Goal: Check status: Check status

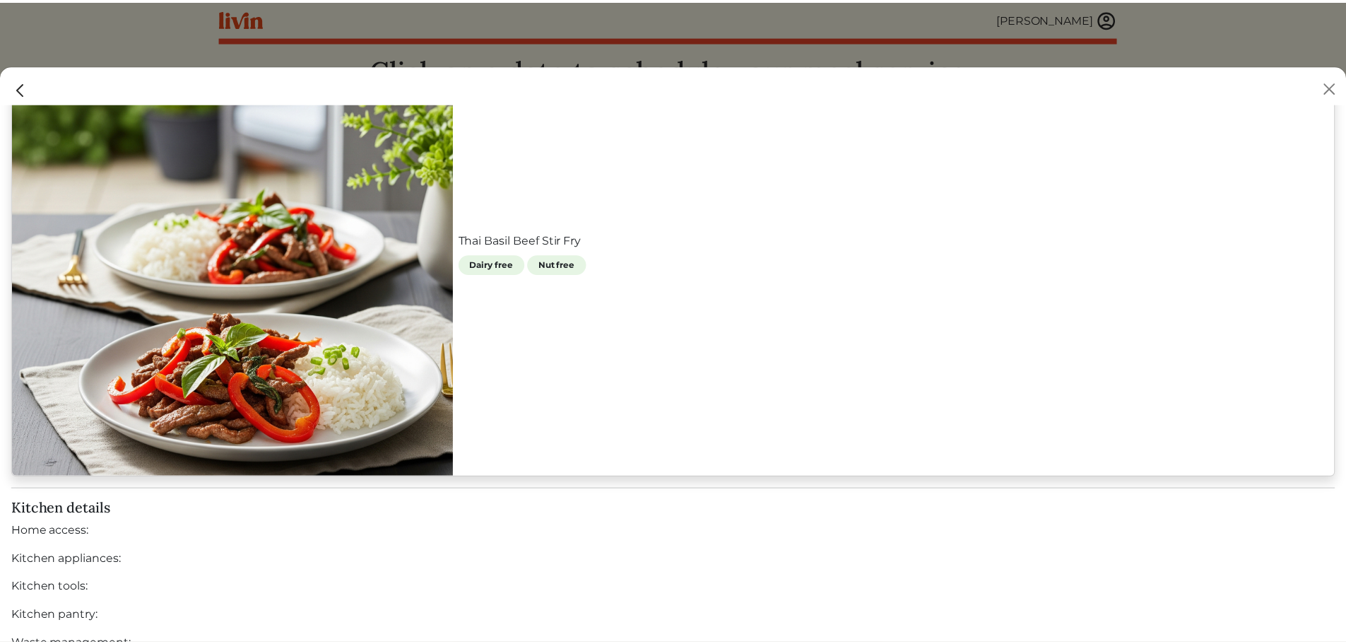
scroll to position [1199, 0]
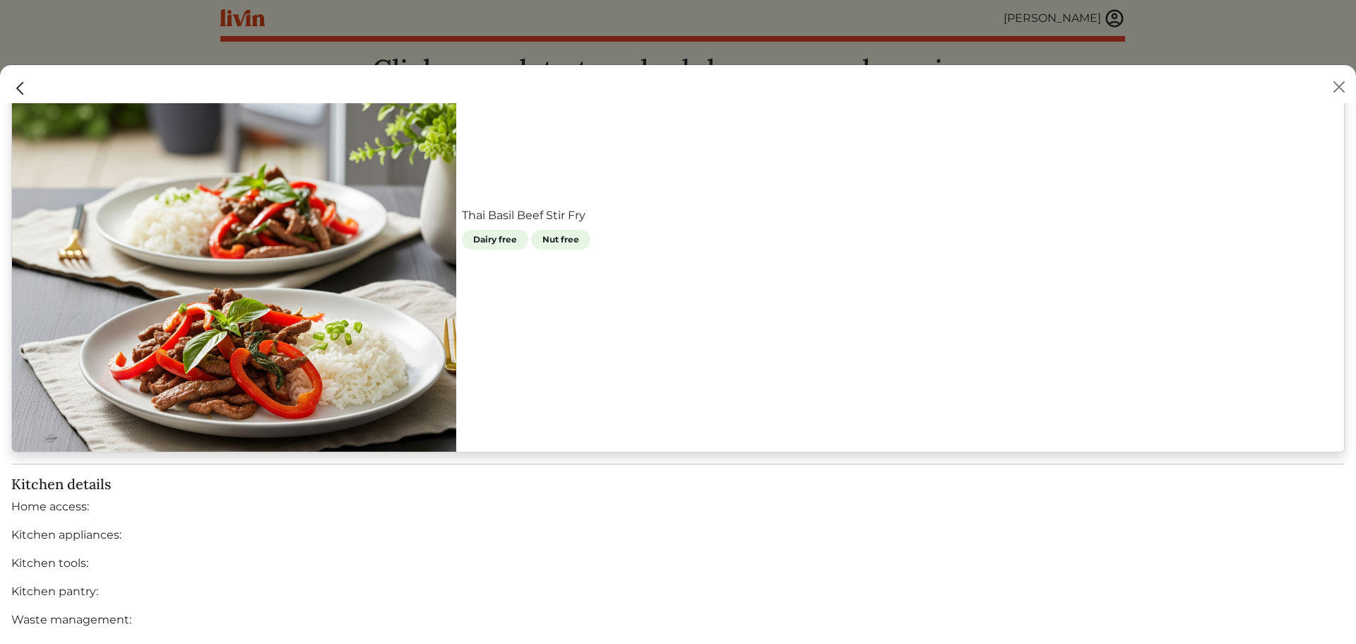
click at [16, 88] on img "Close" at bounding box center [20, 88] width 18 height 18
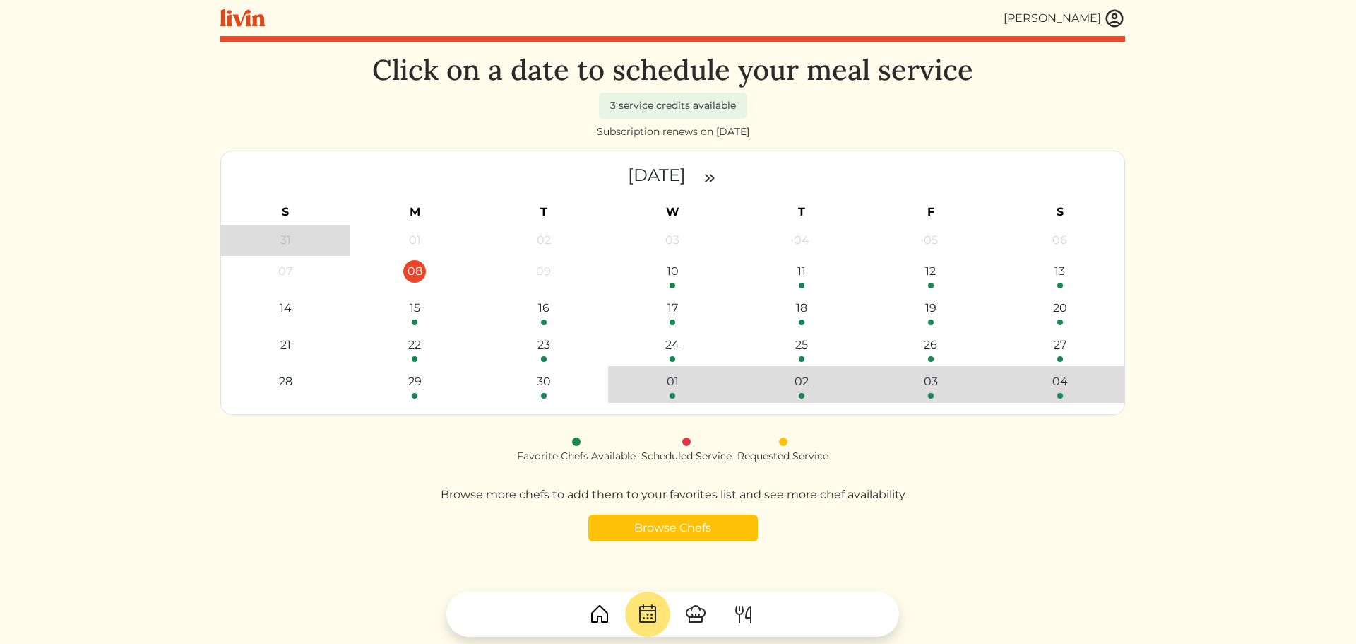
scroll to position [1192, 0]
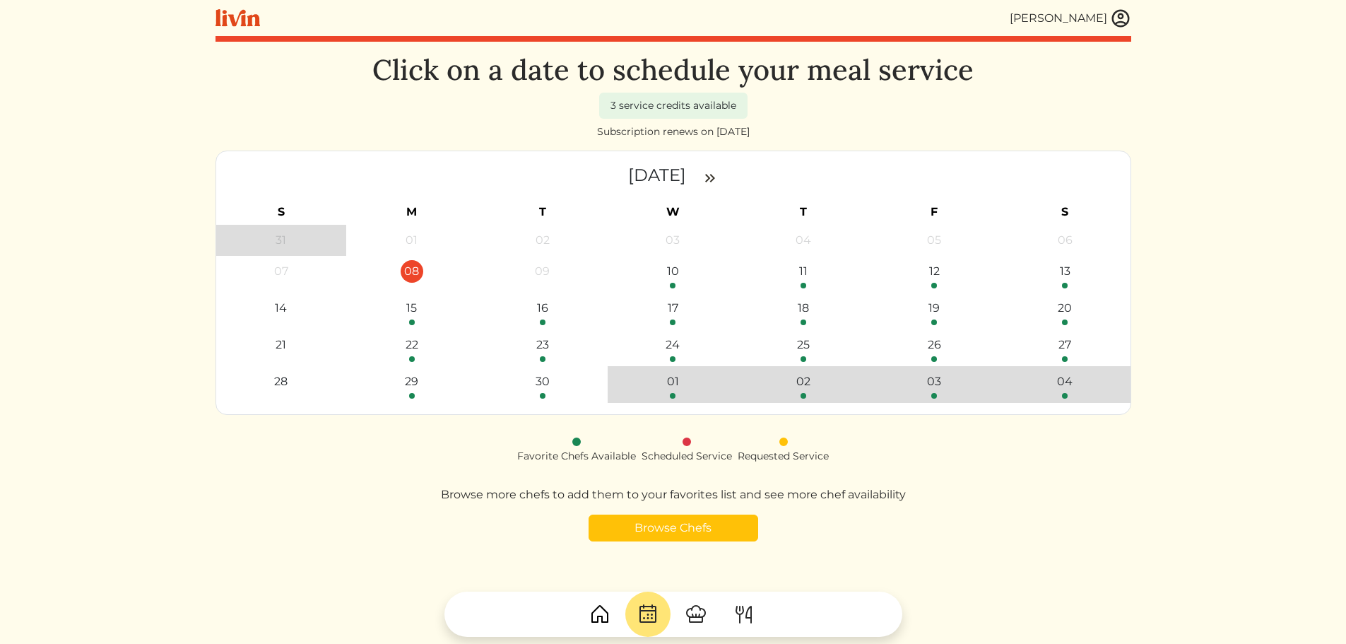
click at [415, 270] on div "08" at bounding box center [412, 271] width 23 height 23
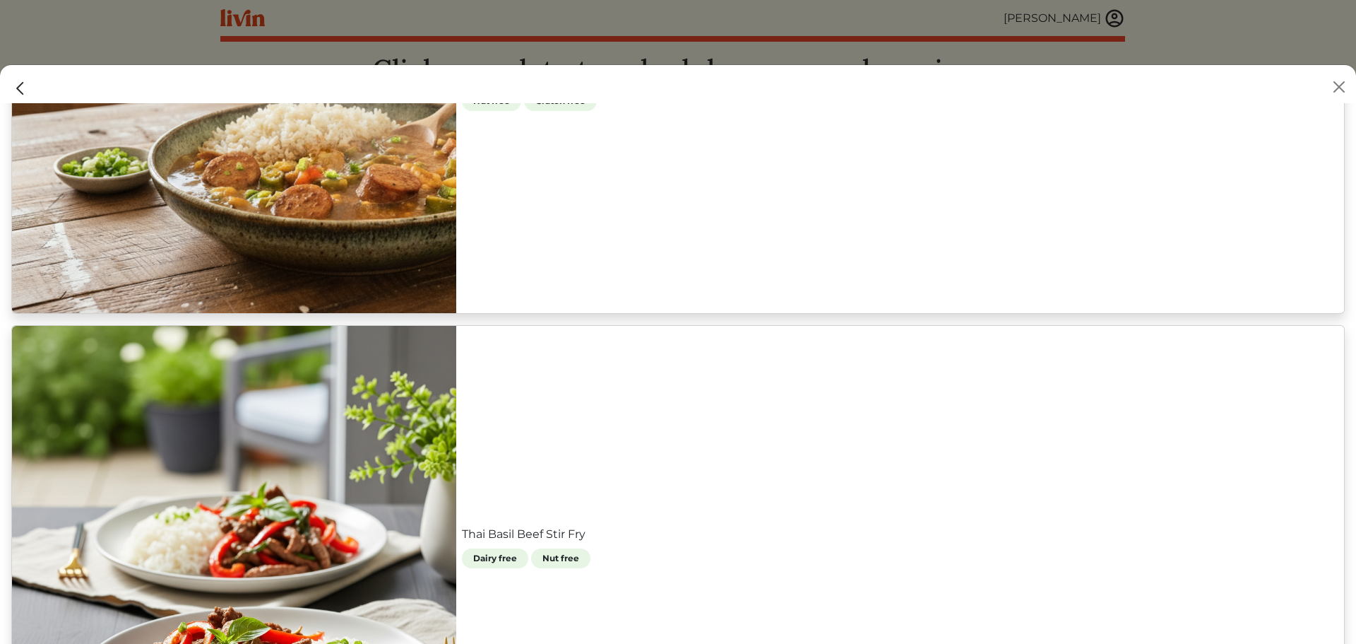
scroll to position [706, 0]
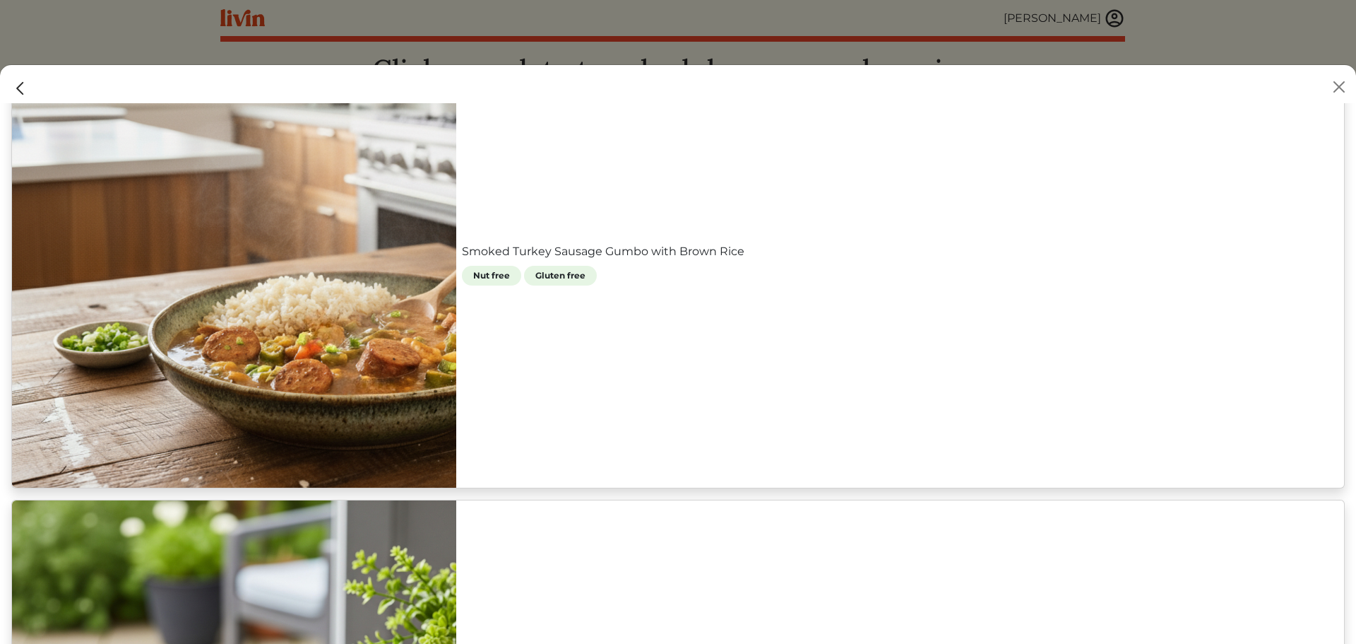
click at [803, 243] on link "Smoked Turkey Sausage Gumbo with Brown Rice" at bounding box center [900, 251] width 877 height 17
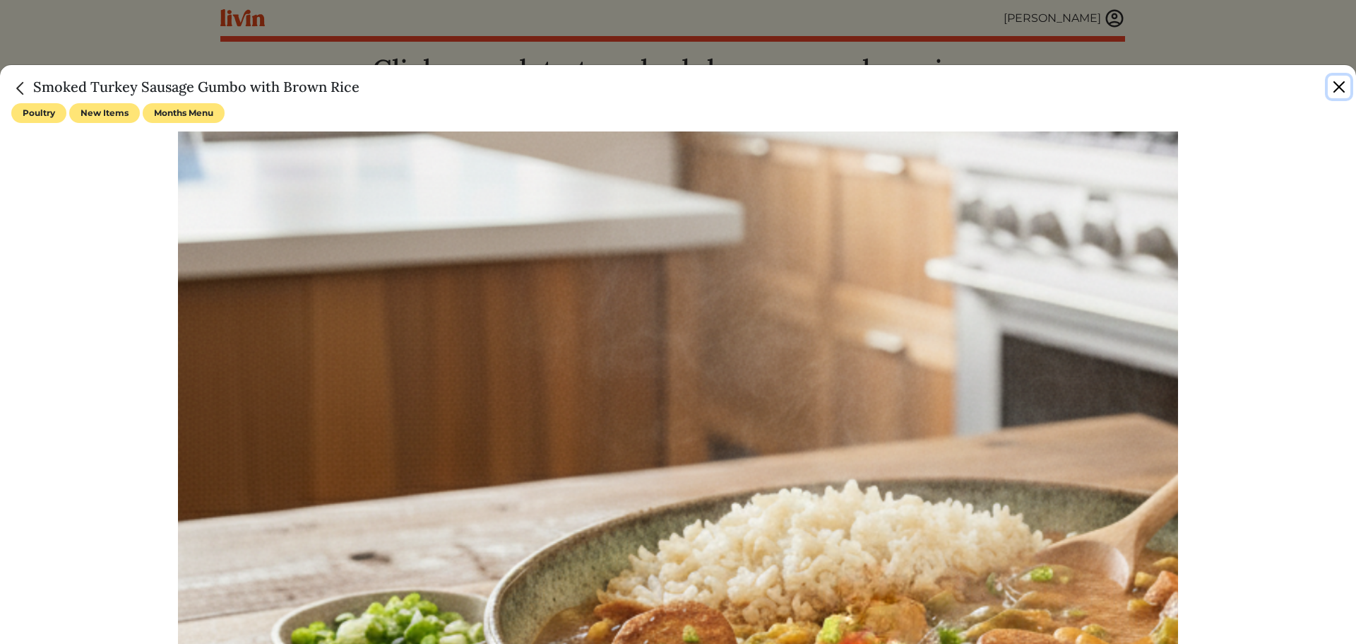
drag, startPoint x: 1344, startPoint y: 86, endPoint x: 1309, endPoint y: 87, distance: 34.6
click at [1342, 86] on button "Close" at bounding box center [1339, 87] width 23 height 23
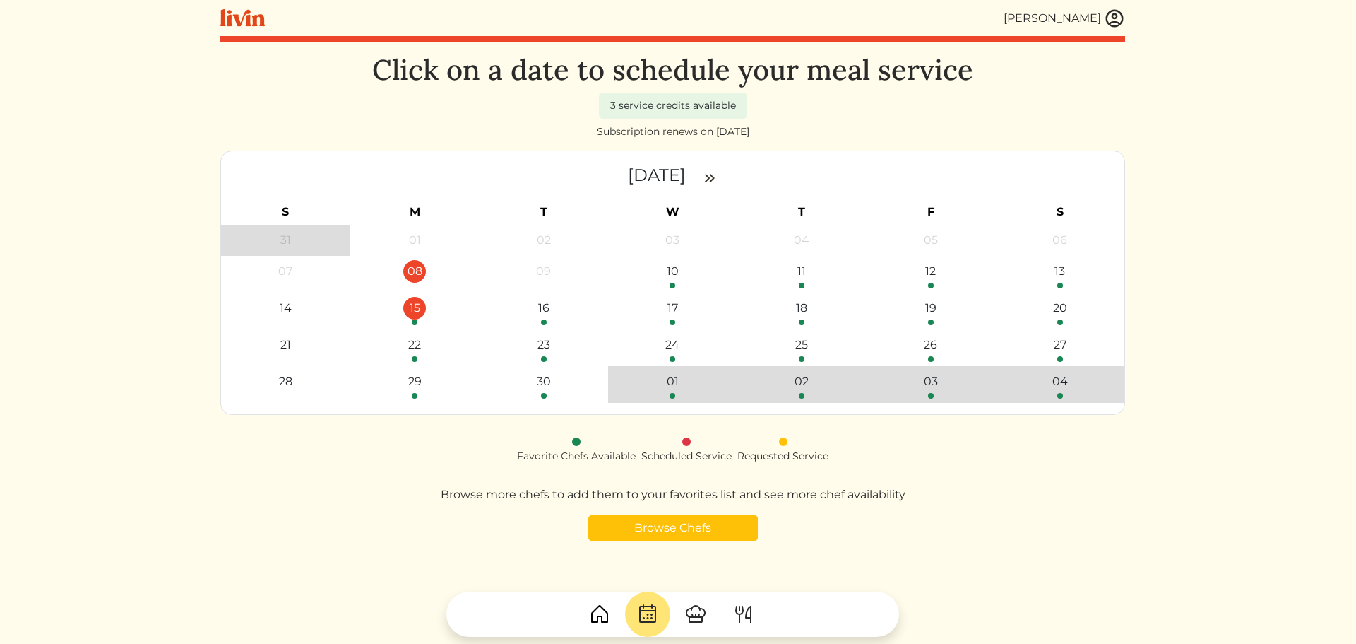
click at [422, 308] on div "15" at bounding box center [414, 308] width 23 height 23
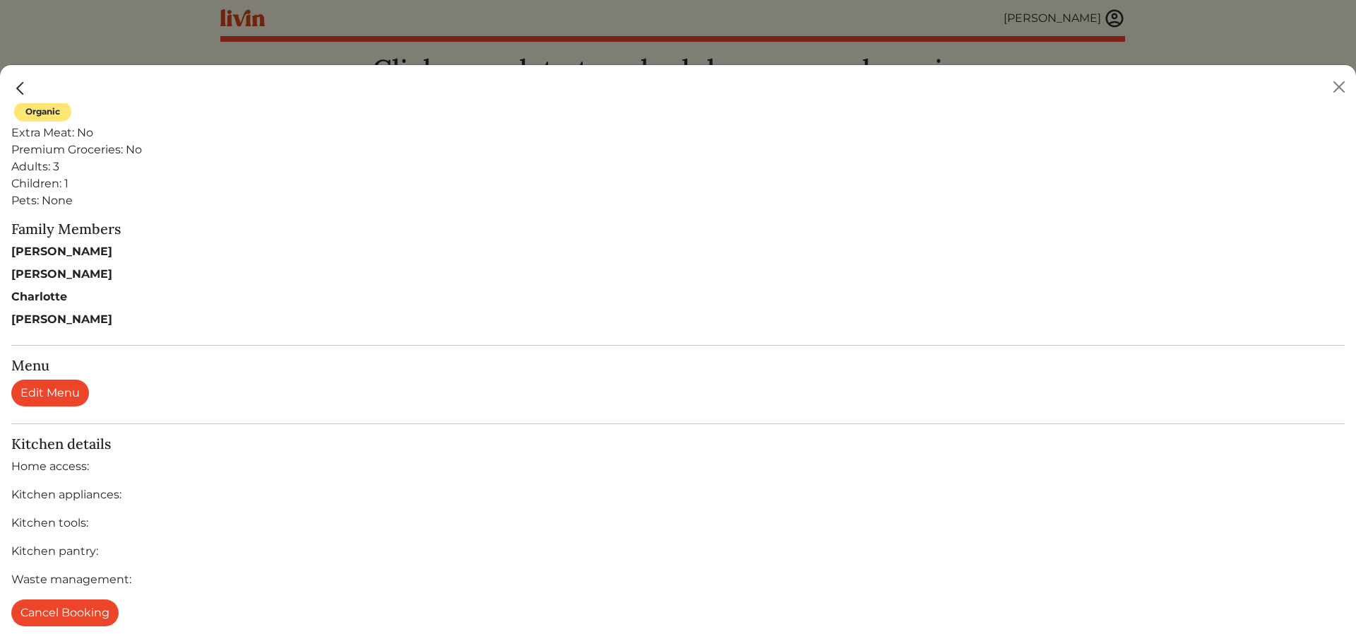
scroll to position [375, 0]
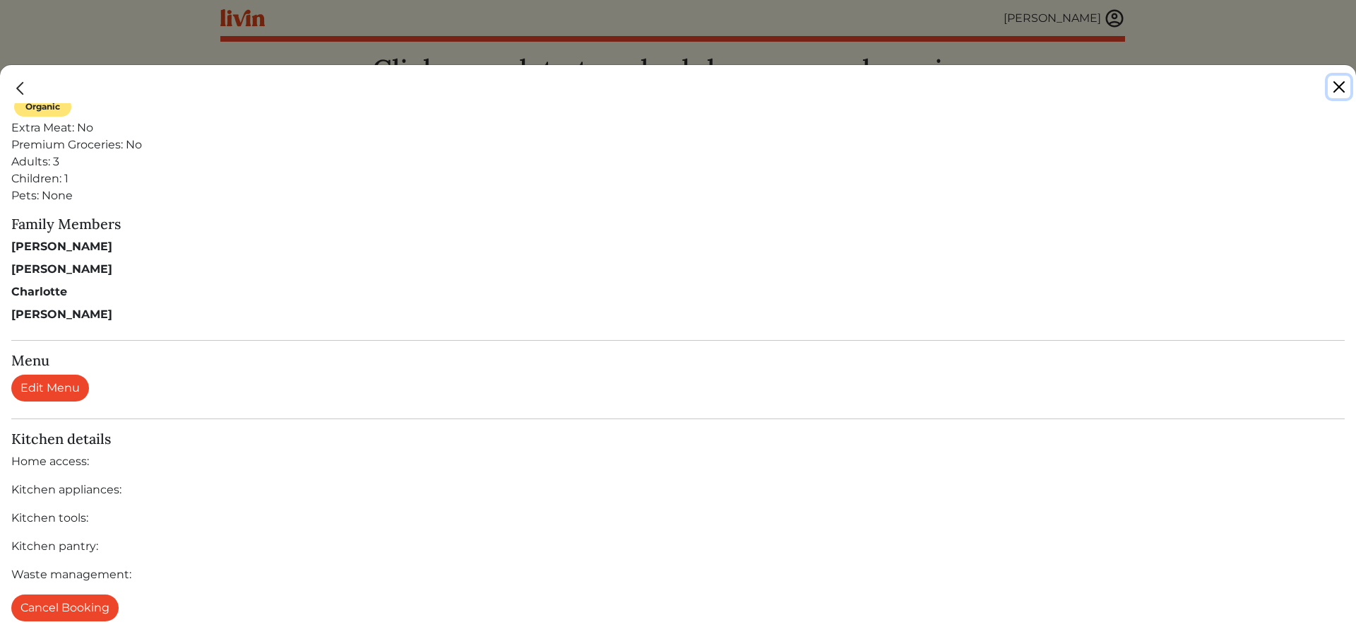
click at [1336, 83] on button "Close" at bounding box center [1339, 87] width 23 height 23
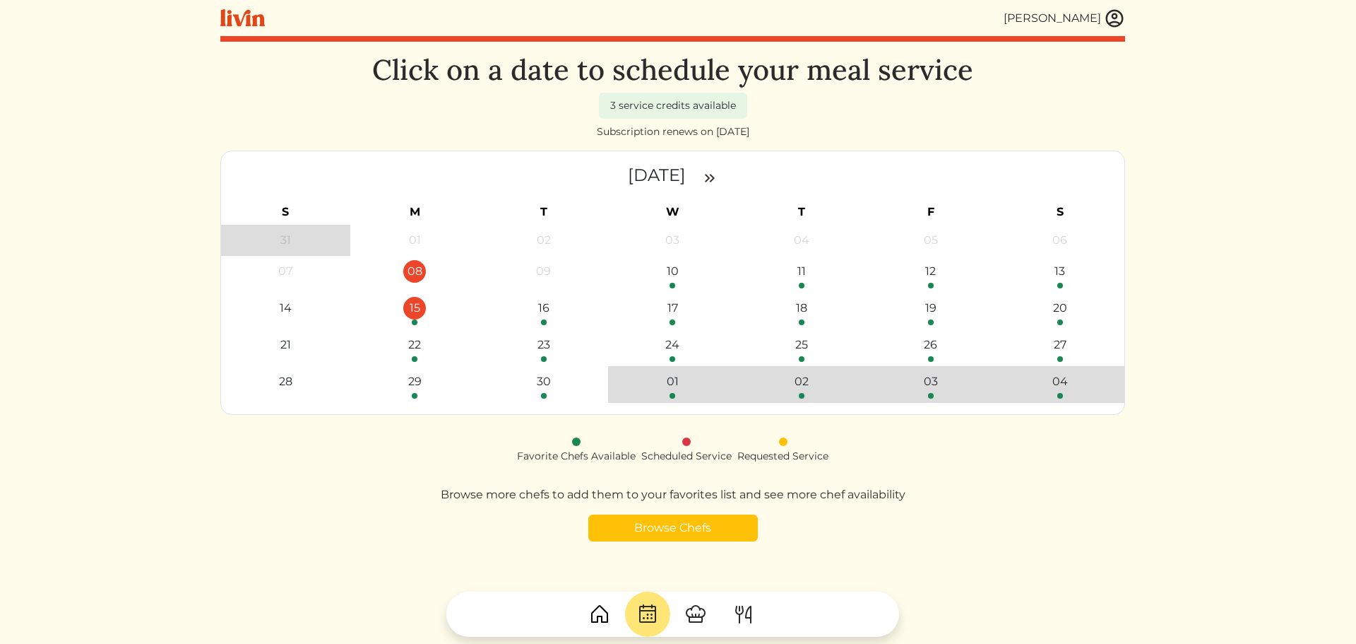
click at [413, 312] on div "15" at bounding box center [414, 308] width 23 height 23
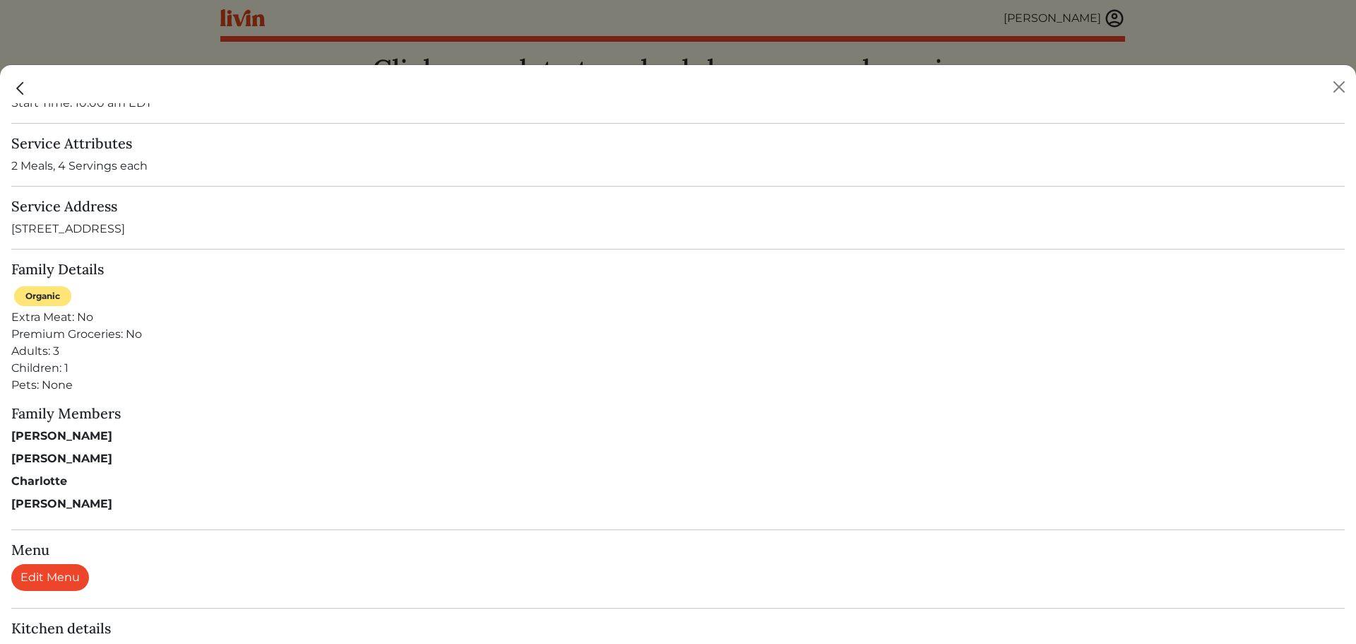
scroll to position [0, 0]
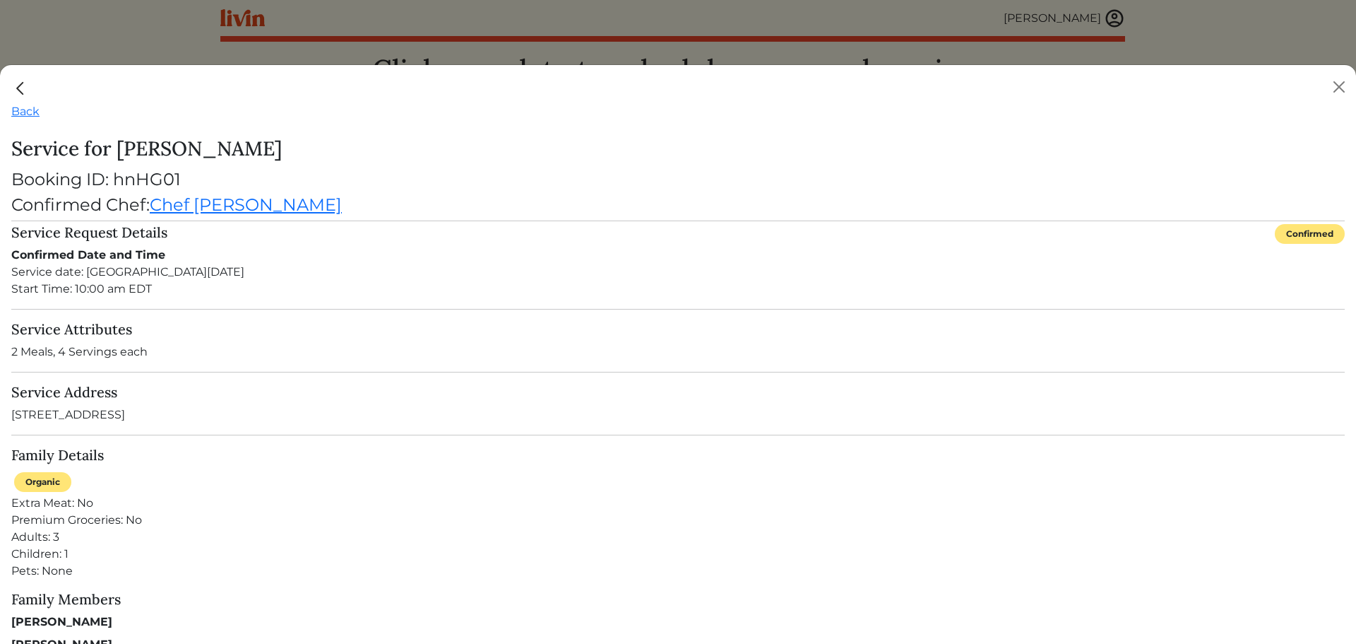
click at [14, 86] on img "Close" at bounding box center [20, 88] width 18 height 18
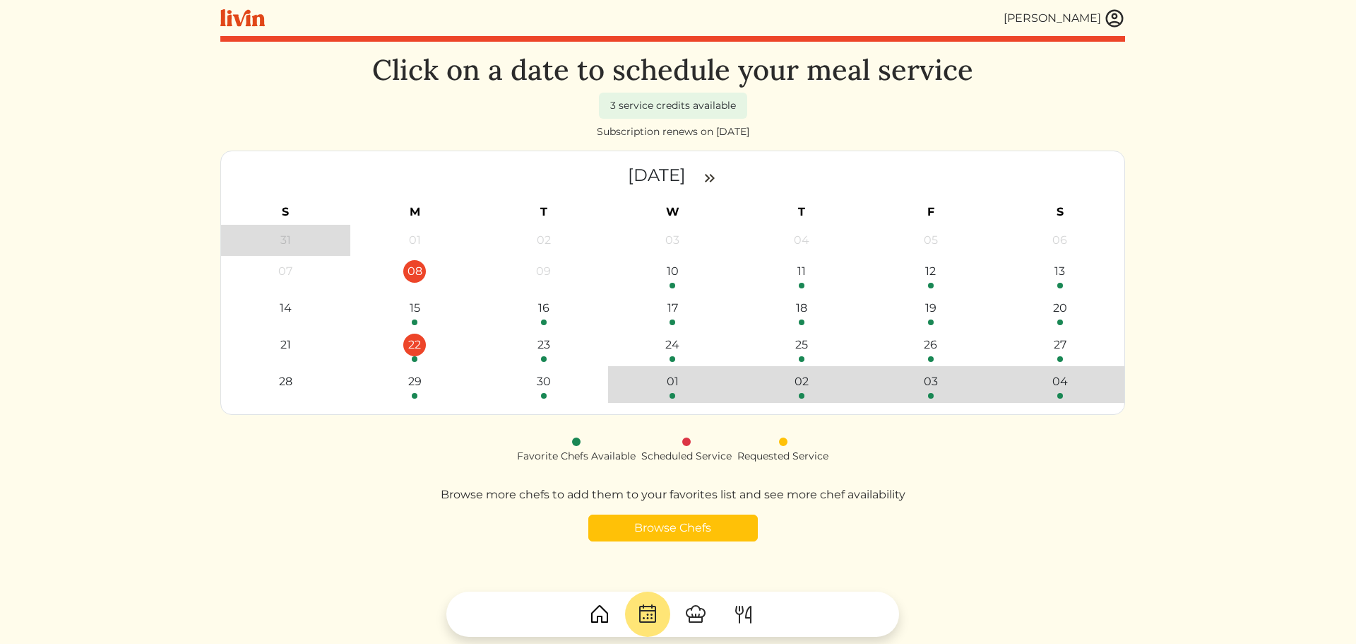
click at [411, 350] on div "22" at bounding box center [414, 344] width 23 height 23
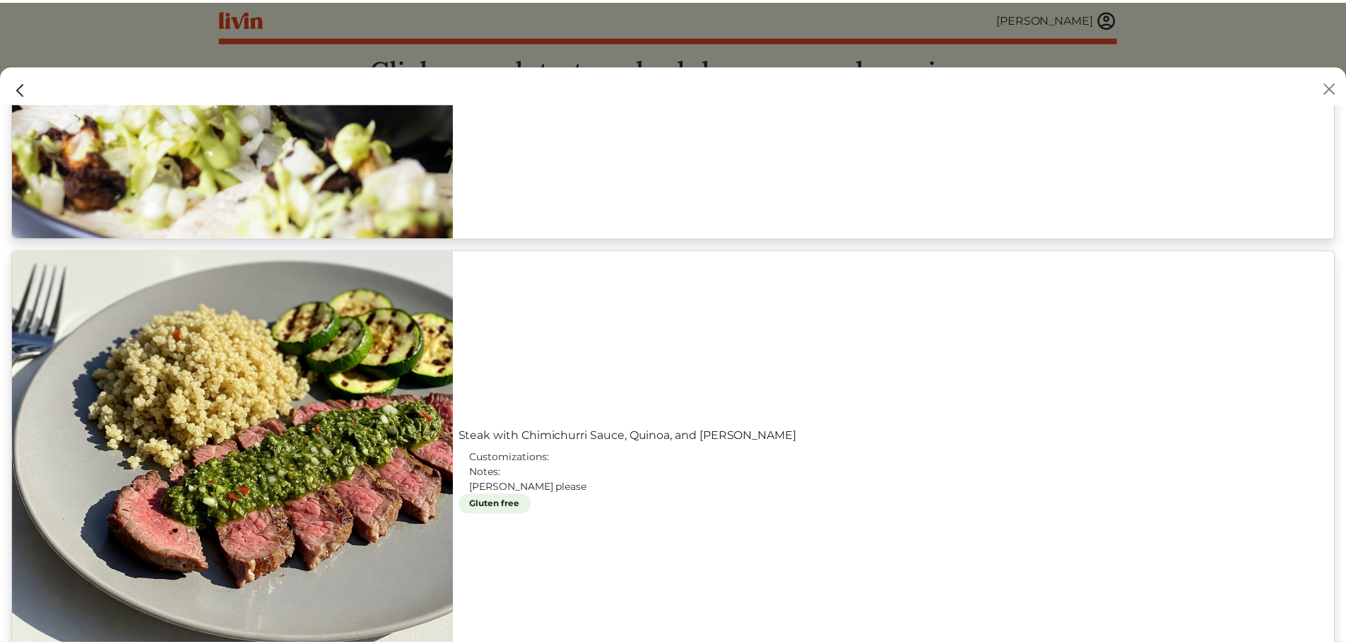
scroll to position [1270, 0]
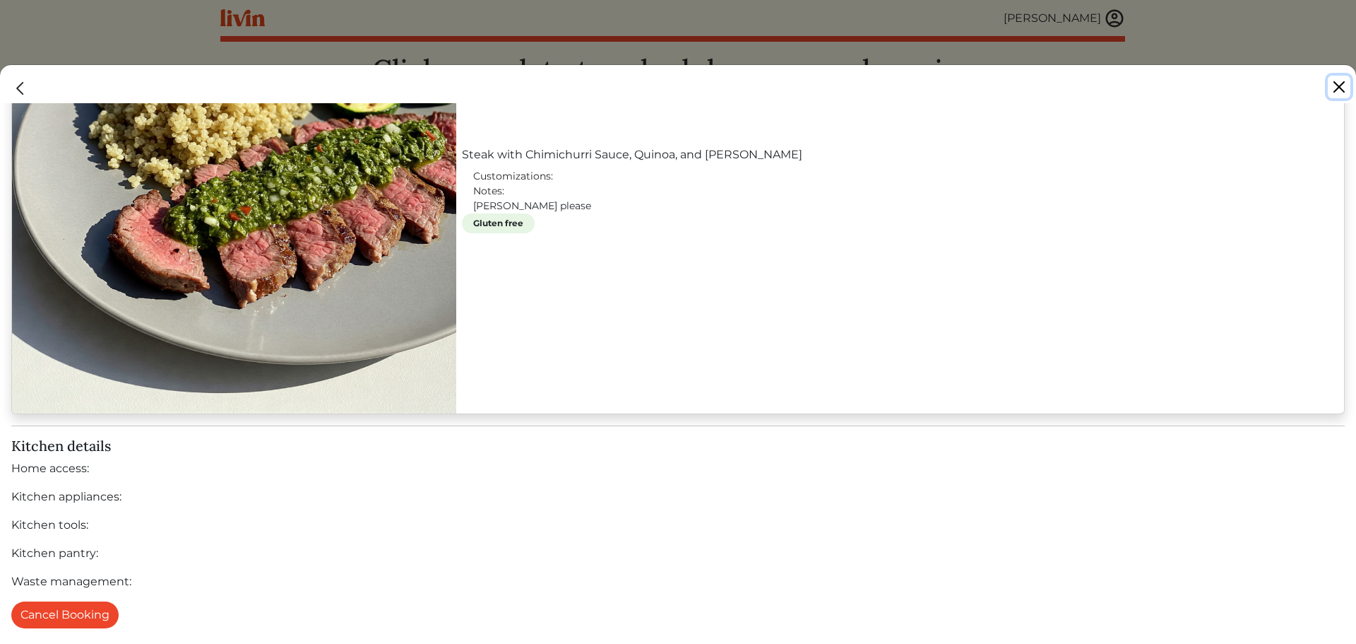
click at [1341, 83] on button "Close" at bounding box center [1339, 87] width 23 height 23
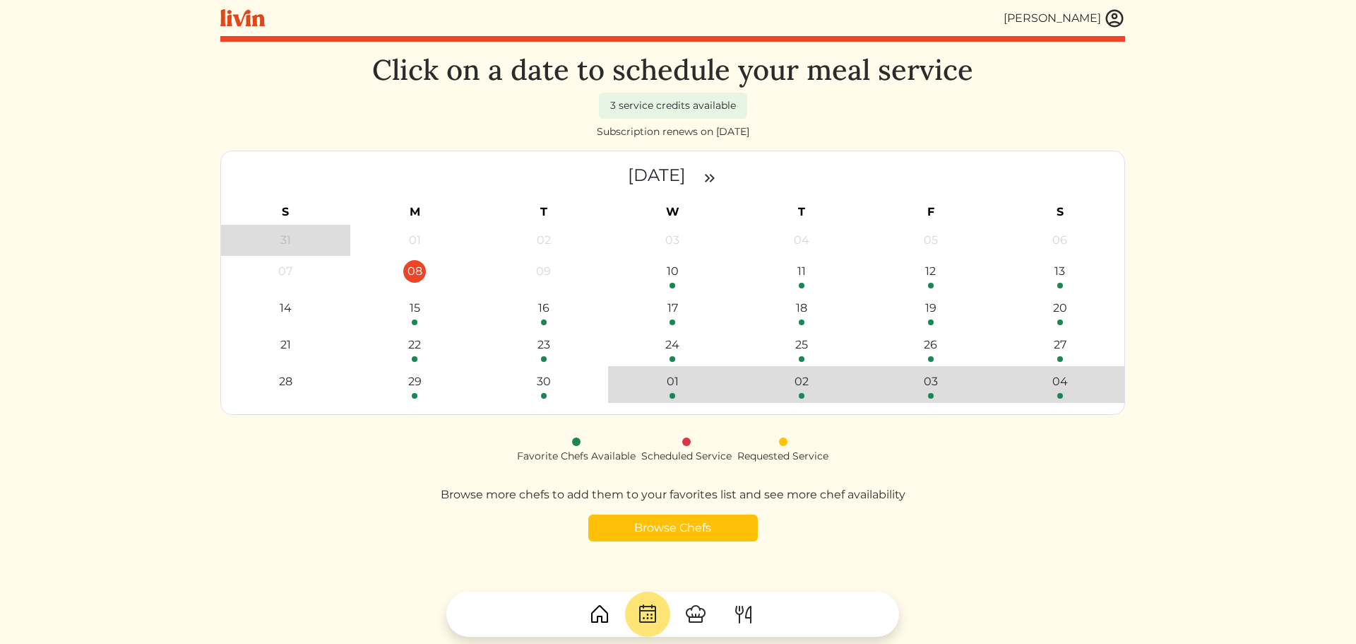
click at [718, 175] on img at bounding box center [709, 178] width 17 height 17
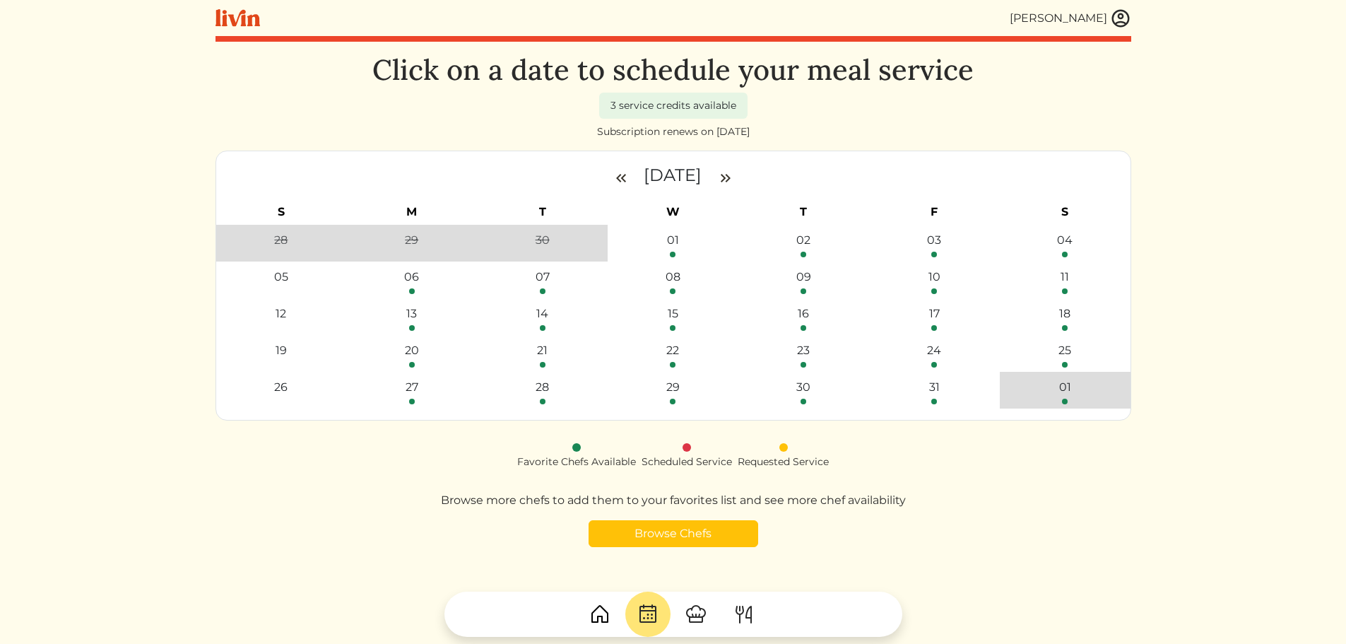
click at [612, 174] on img at bounding box center [620, 178] width 17 height 17
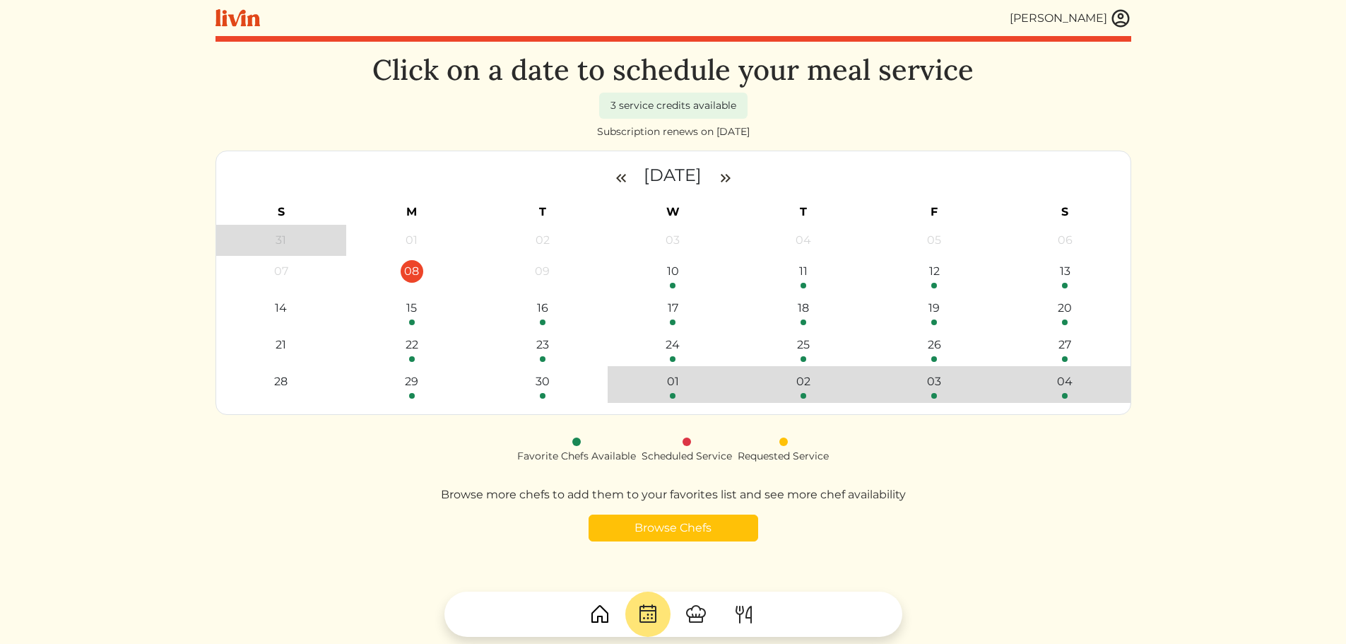
click at [1115, 15] on img at bounding box center [1120, 18] width 21 height 21
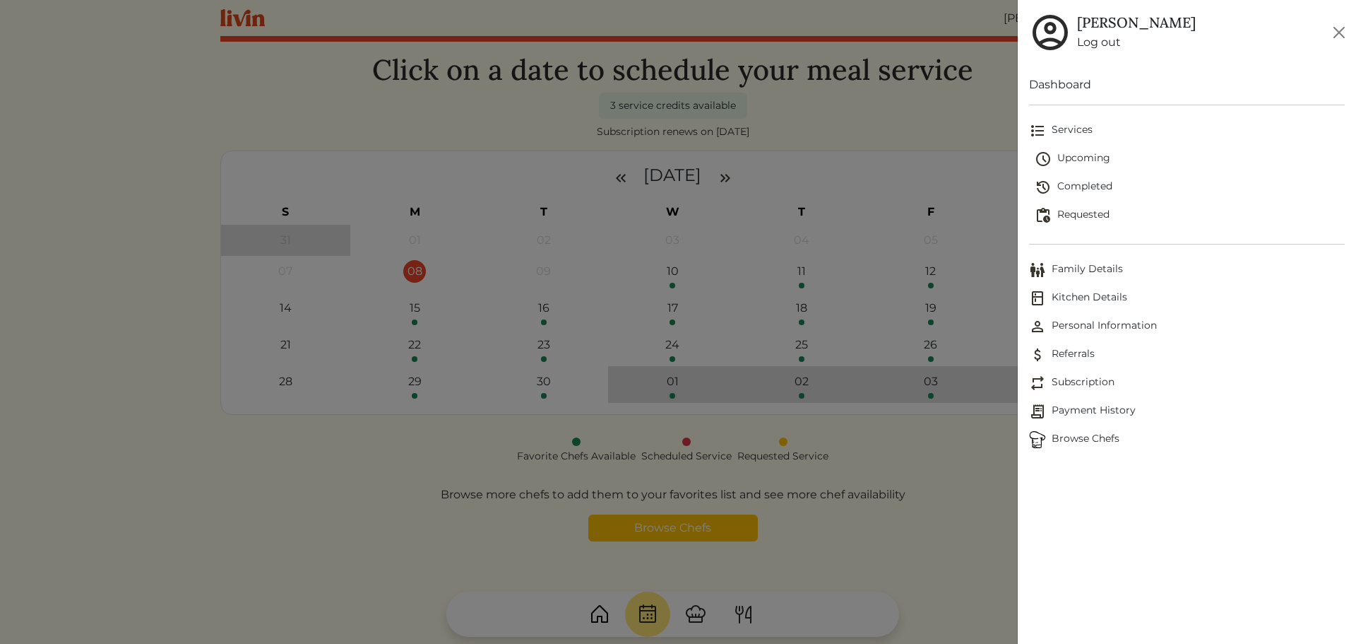
click at [1084, 155] on span "Upcoming" at bounding box center [1190, 158] width 310 height 17
click at [1084, 185] on span "Completed" at bounding box center [1190, 187] width 310 height 17
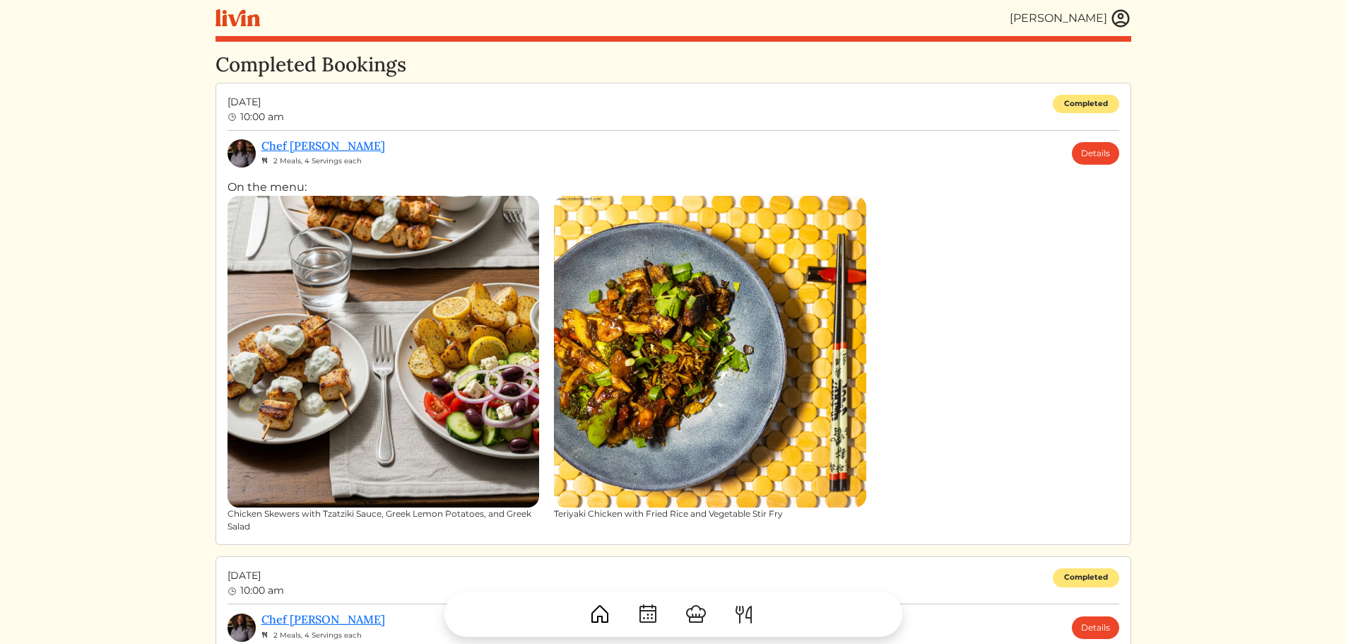
click at [470, 323] on img at bounding box center [383, 352] width 312 height 312
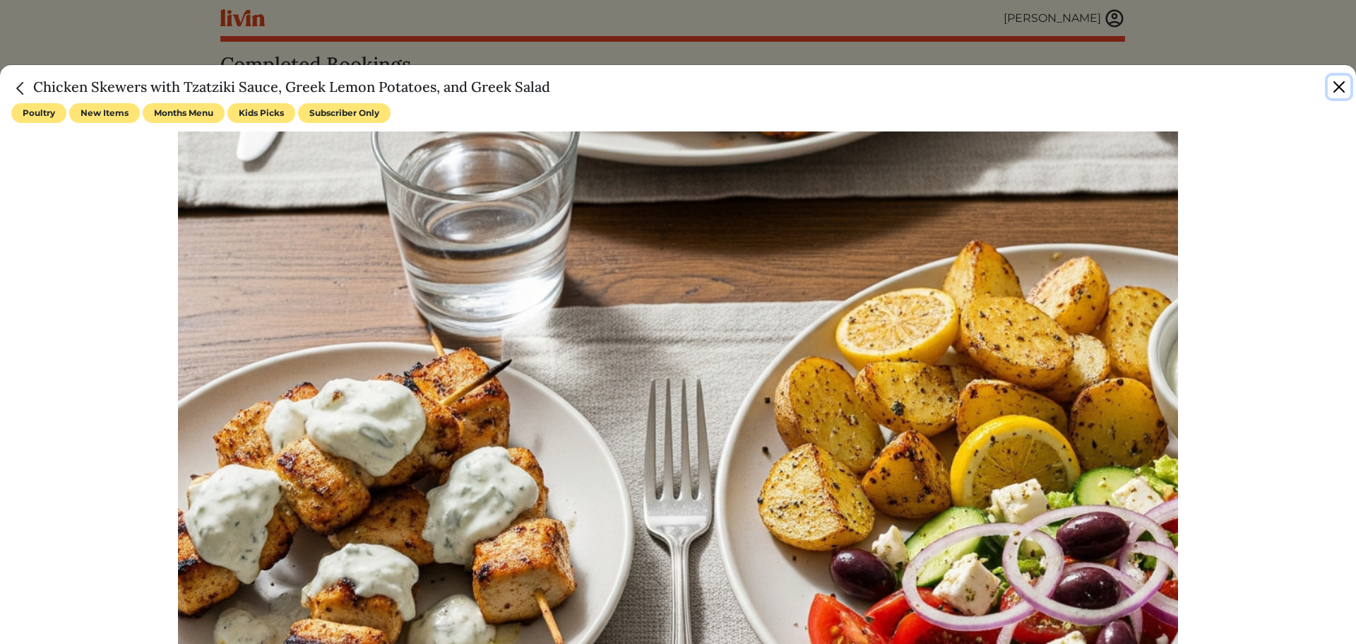
click at [1344, 82] on button "Close" at bounding box center [1339, 87] width 23 height 23
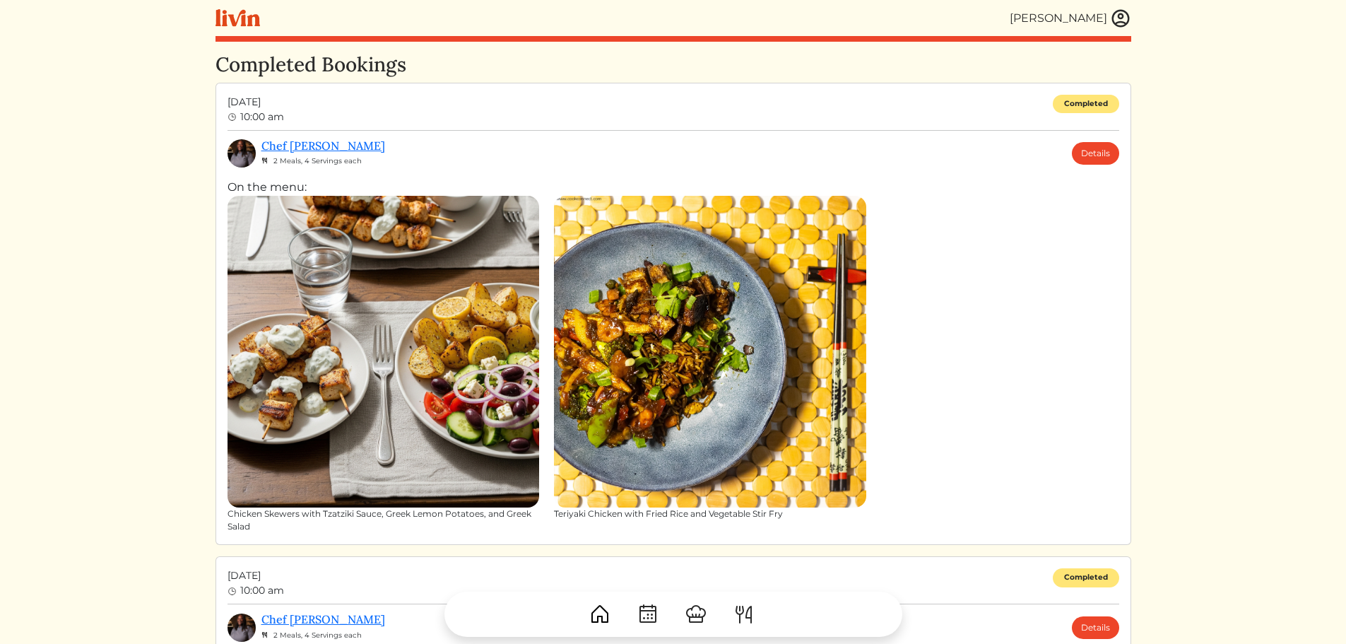
click at [1123, 13] on img at bounding box center [1120, 18] width 21 height 21
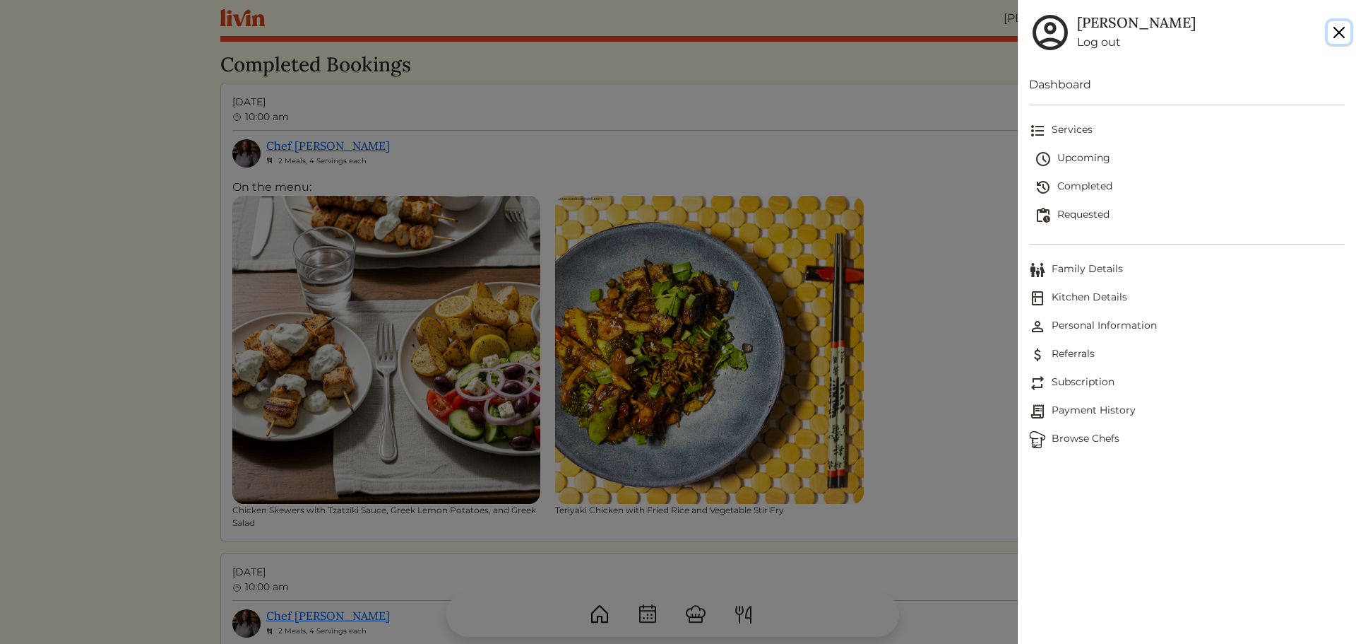
click at [1347, 25] on button "Close" at bounding box center [1339, 32] width 23 height 23
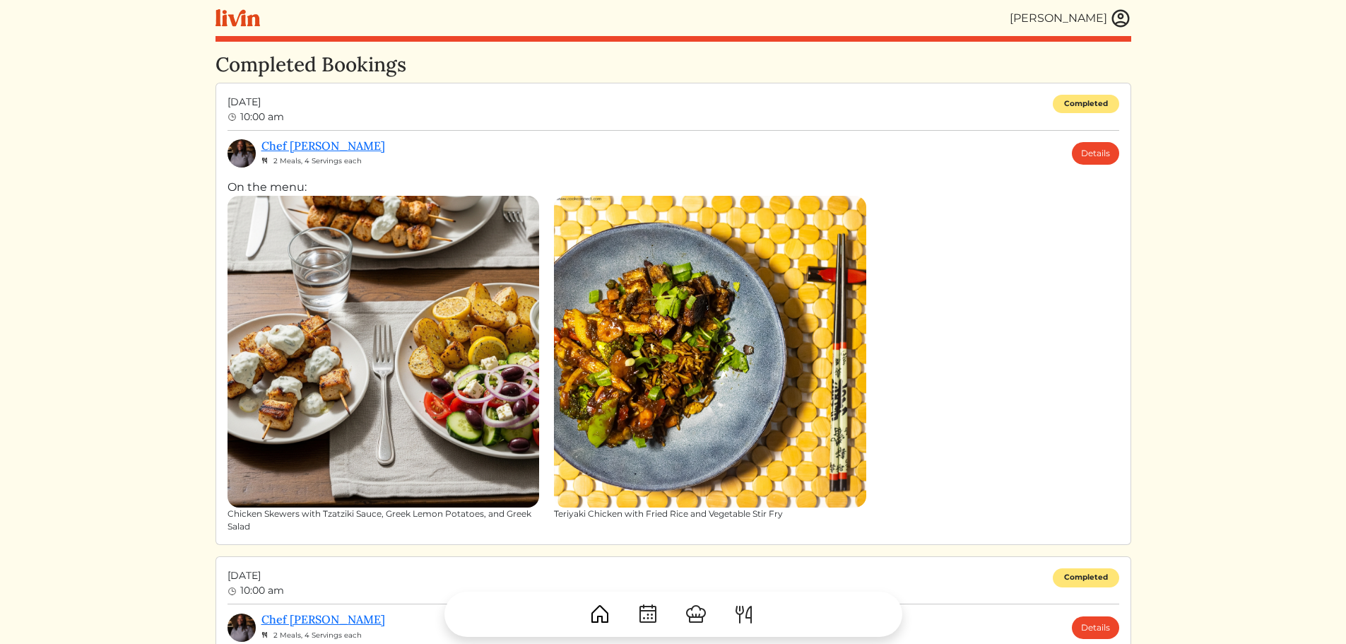
click at [239, 19] on img at bounding box center [237, 18] width 45 height 18
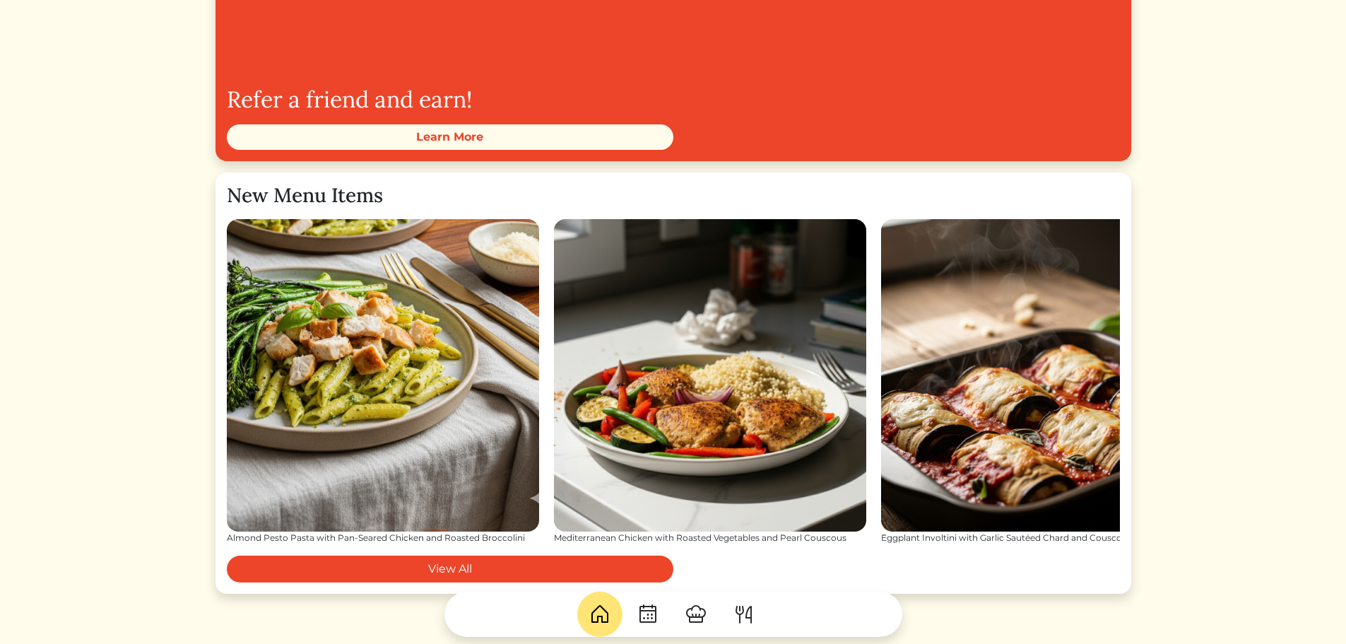
scroll to position [1849, 0]
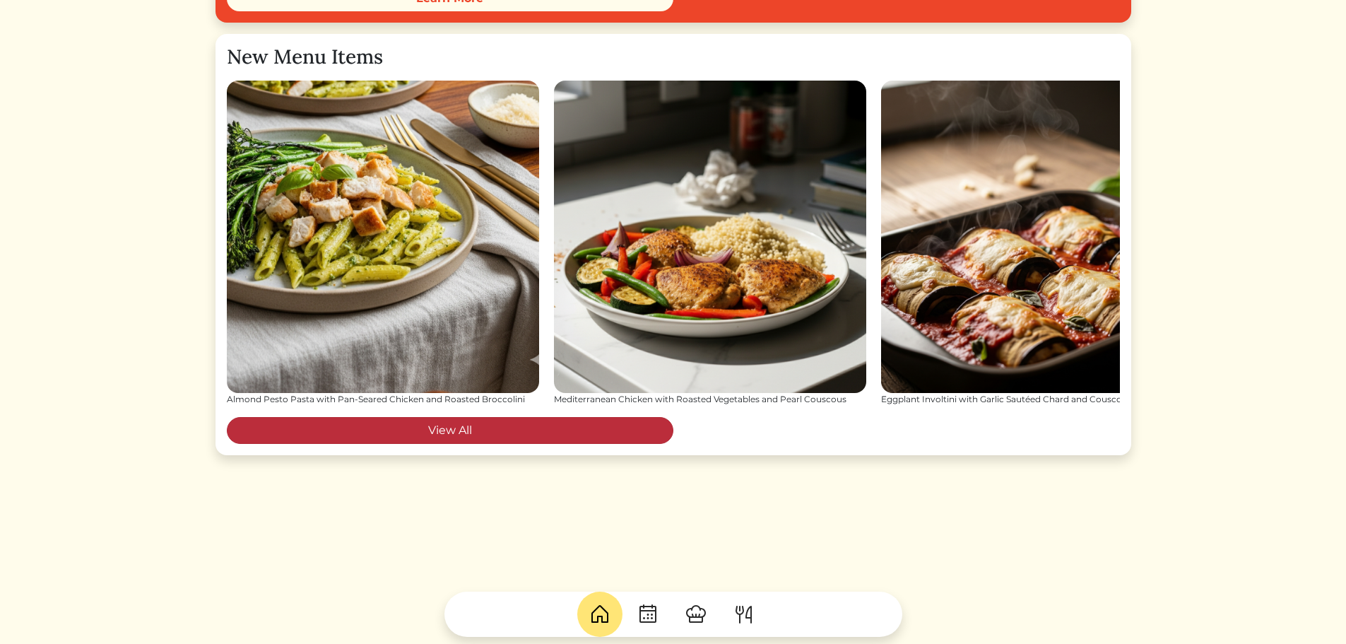
click at [631, 435] on link "View All" at bounding box center [450, 430] width 446 height 27
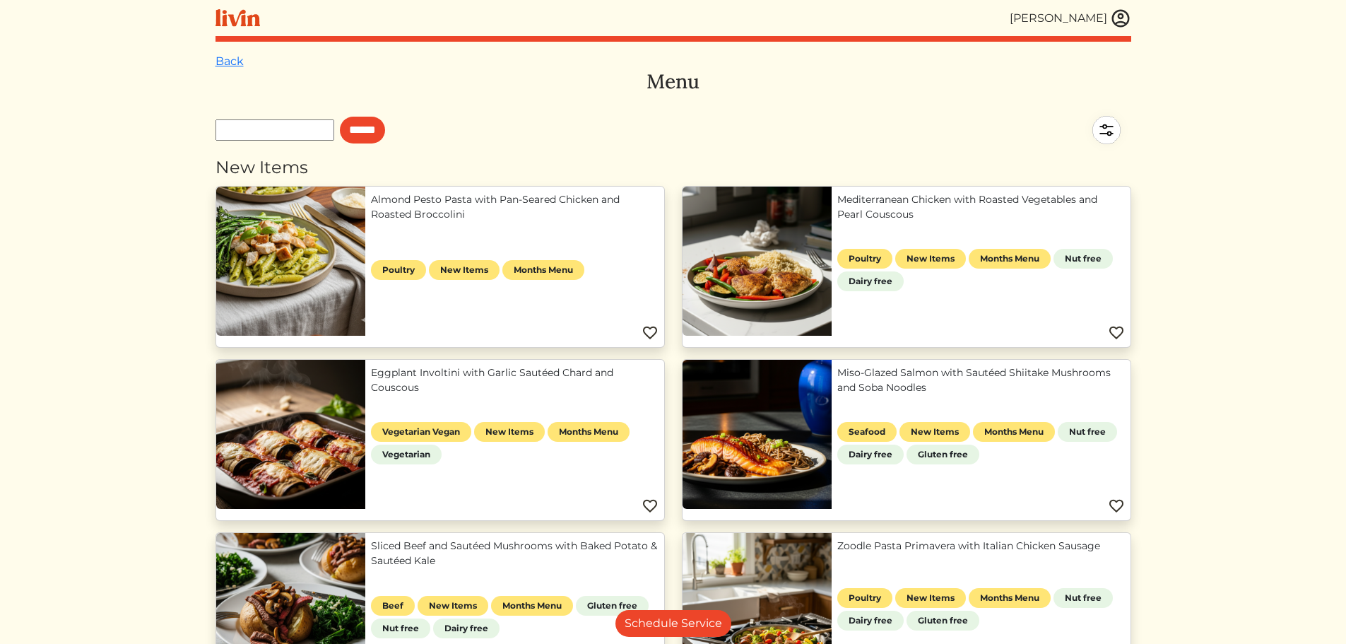
click at [1101, 130] on img at bounding box center [1106, 129] width 49 height 49
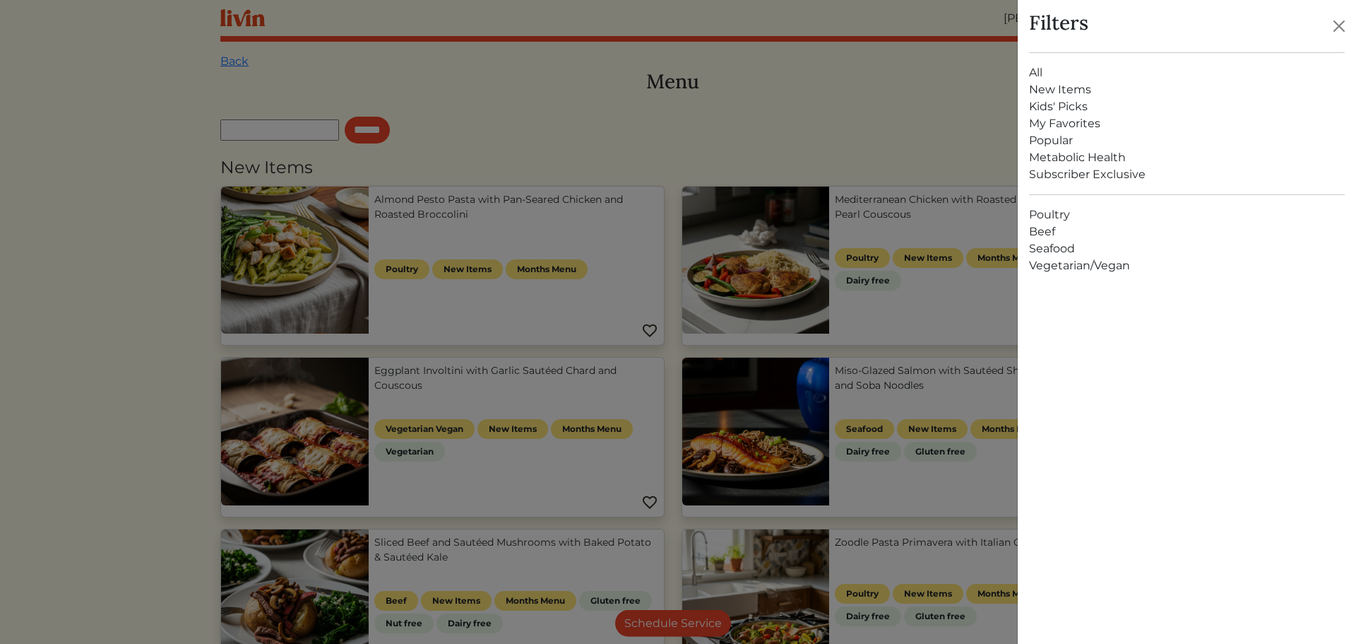
click at [1063, 119] on link "My Favorites" at bounding box center [1187, 123] width 316 height 17
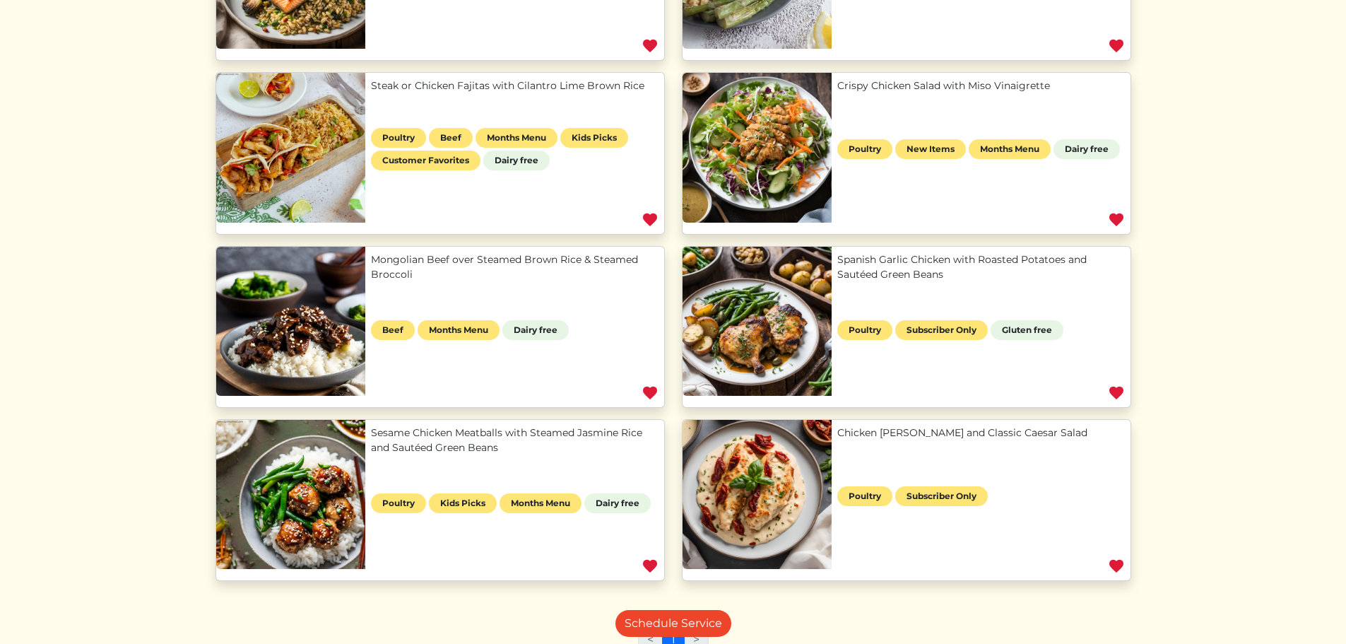
scroll to position [583, 0]
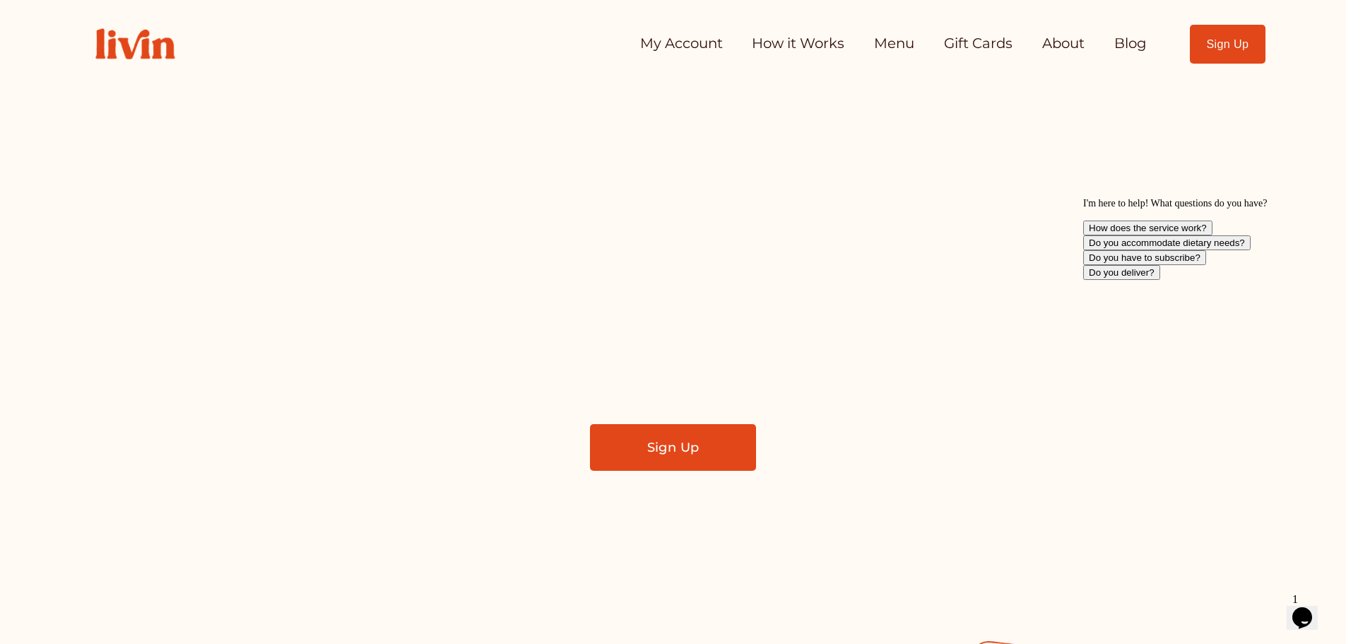
click at [1160, 280] on button "Do you deliver?" at bounding box center [1121, 272] width 77 height 15
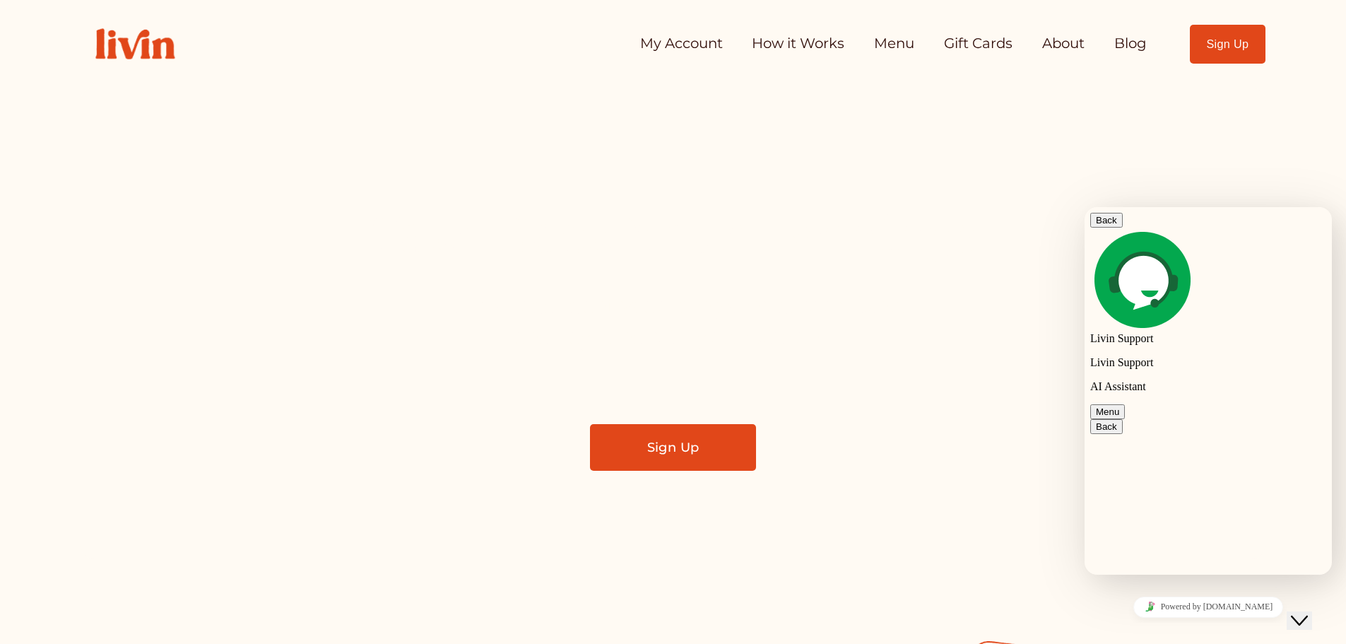
click at [1104, 225] on button "Back" at bounding box center [1106, 220] width 32 height 15
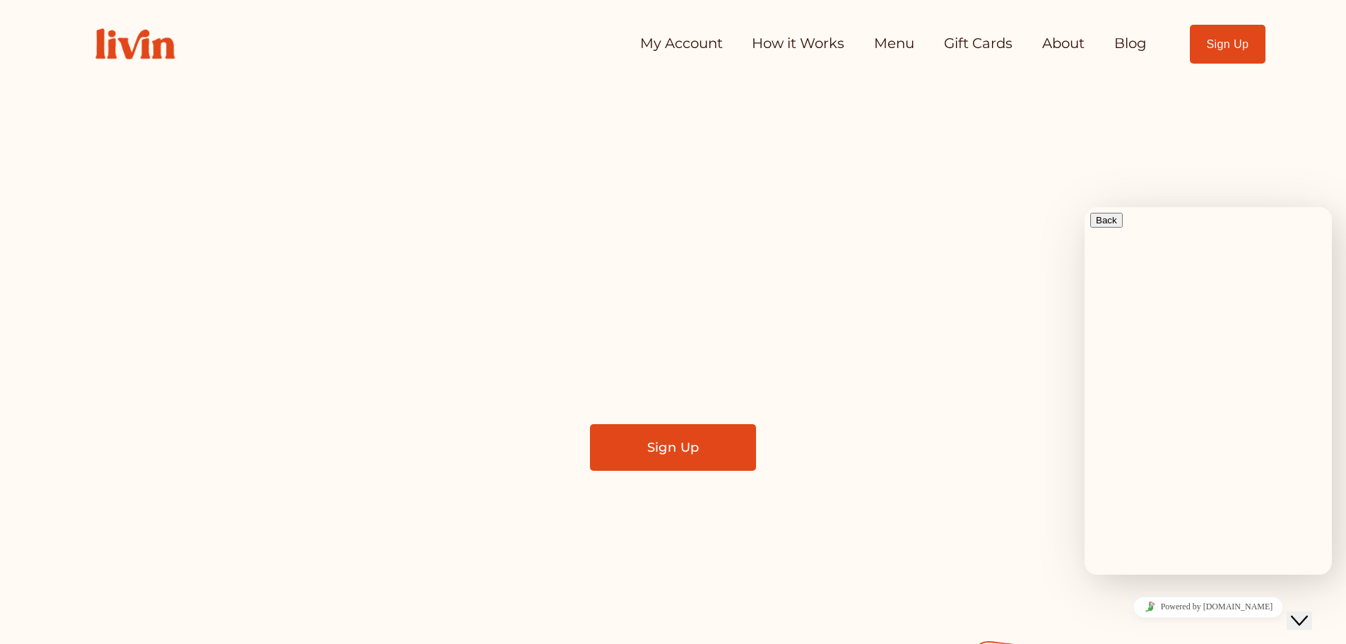
click at [1064, 131] on div "Take Back Your Evenings Find a local chef who prepares customized, healthy meal…" at bounding box center [673, 323] width 1184 height 471
